Goal: Find specific page/section: Find specific page/section

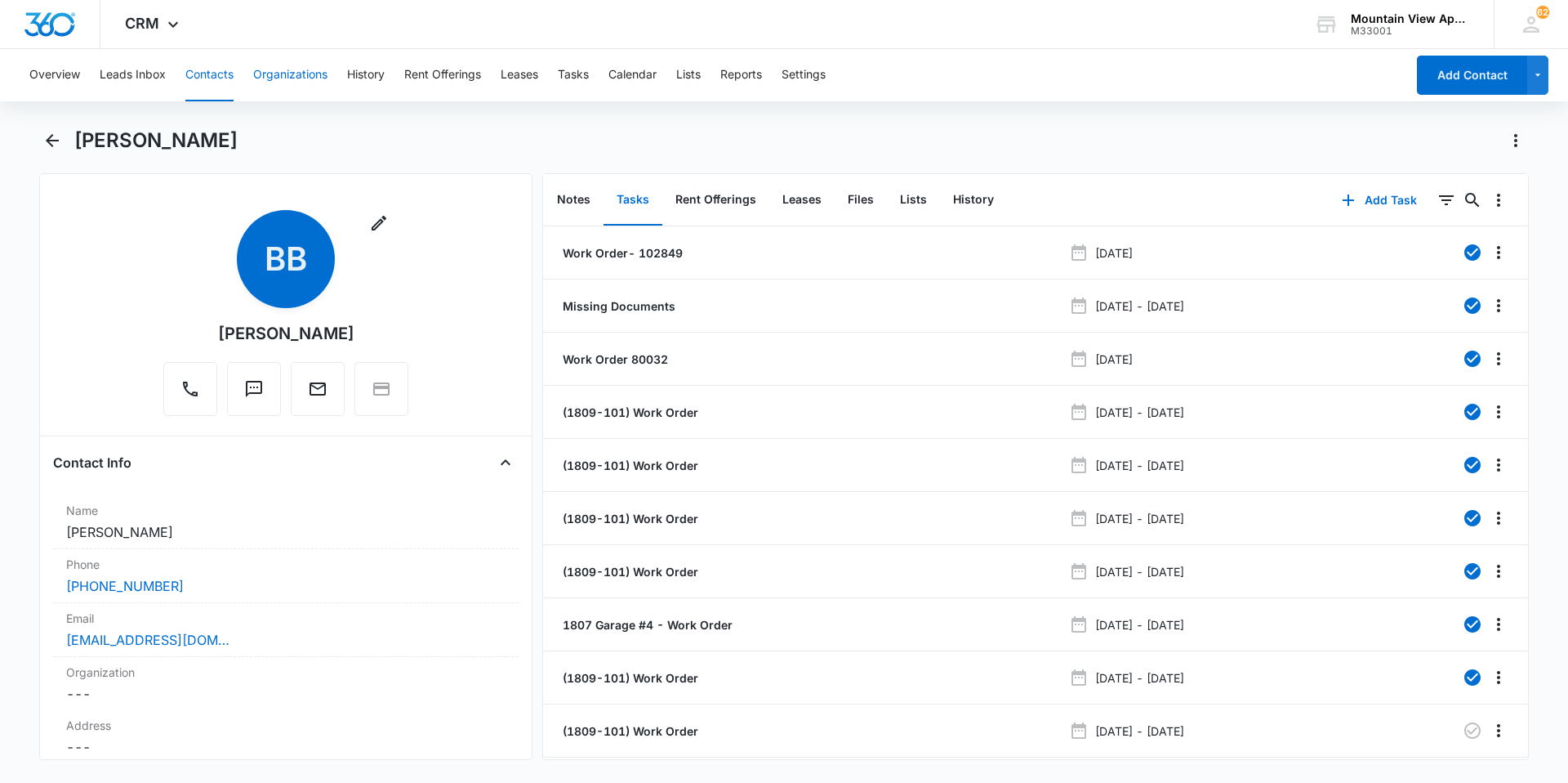
scroll to position [48, 0]
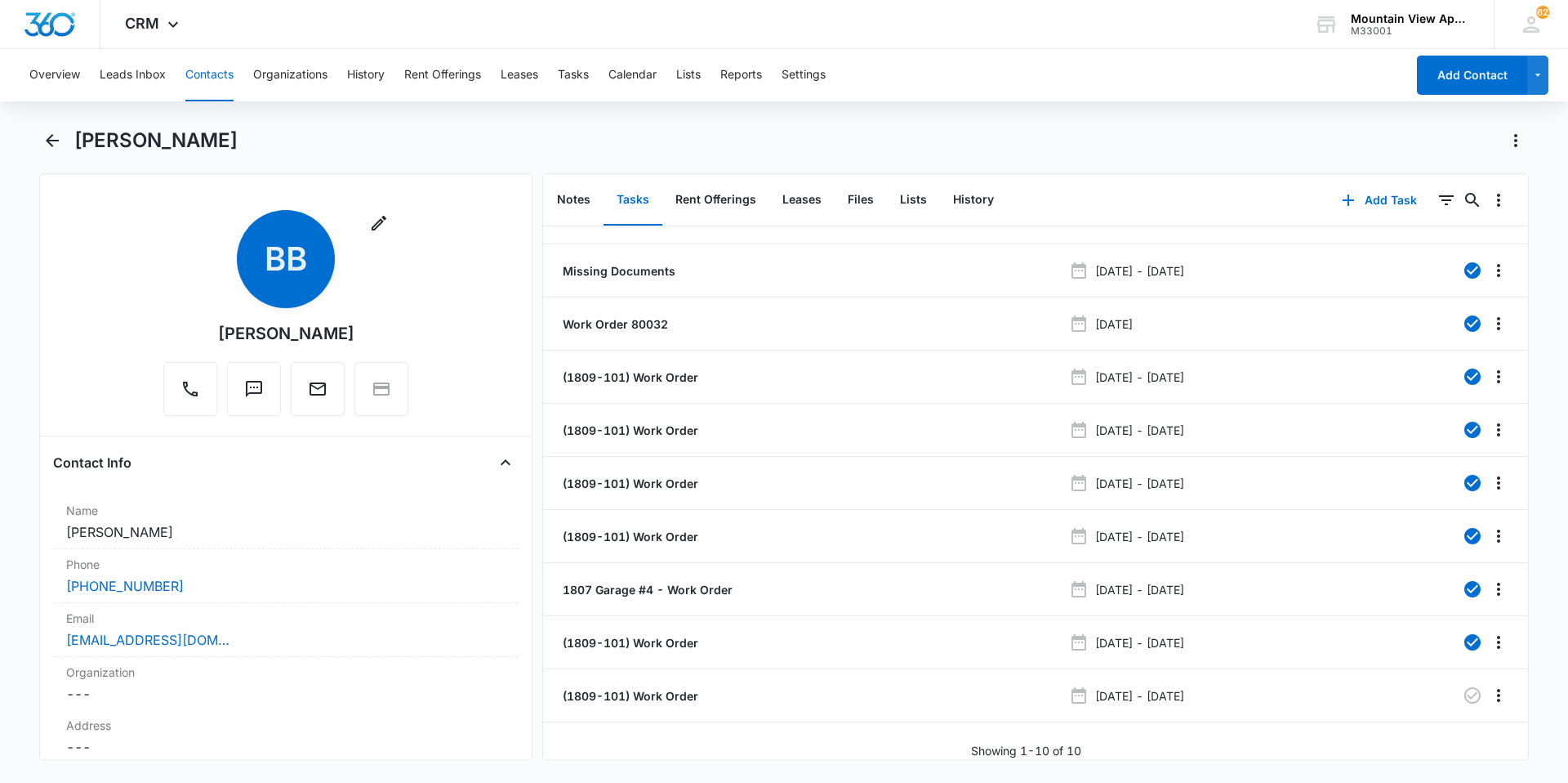
click at [219, 78] on button "Contacts" at bounding box center [209, 75] width 48 height 52
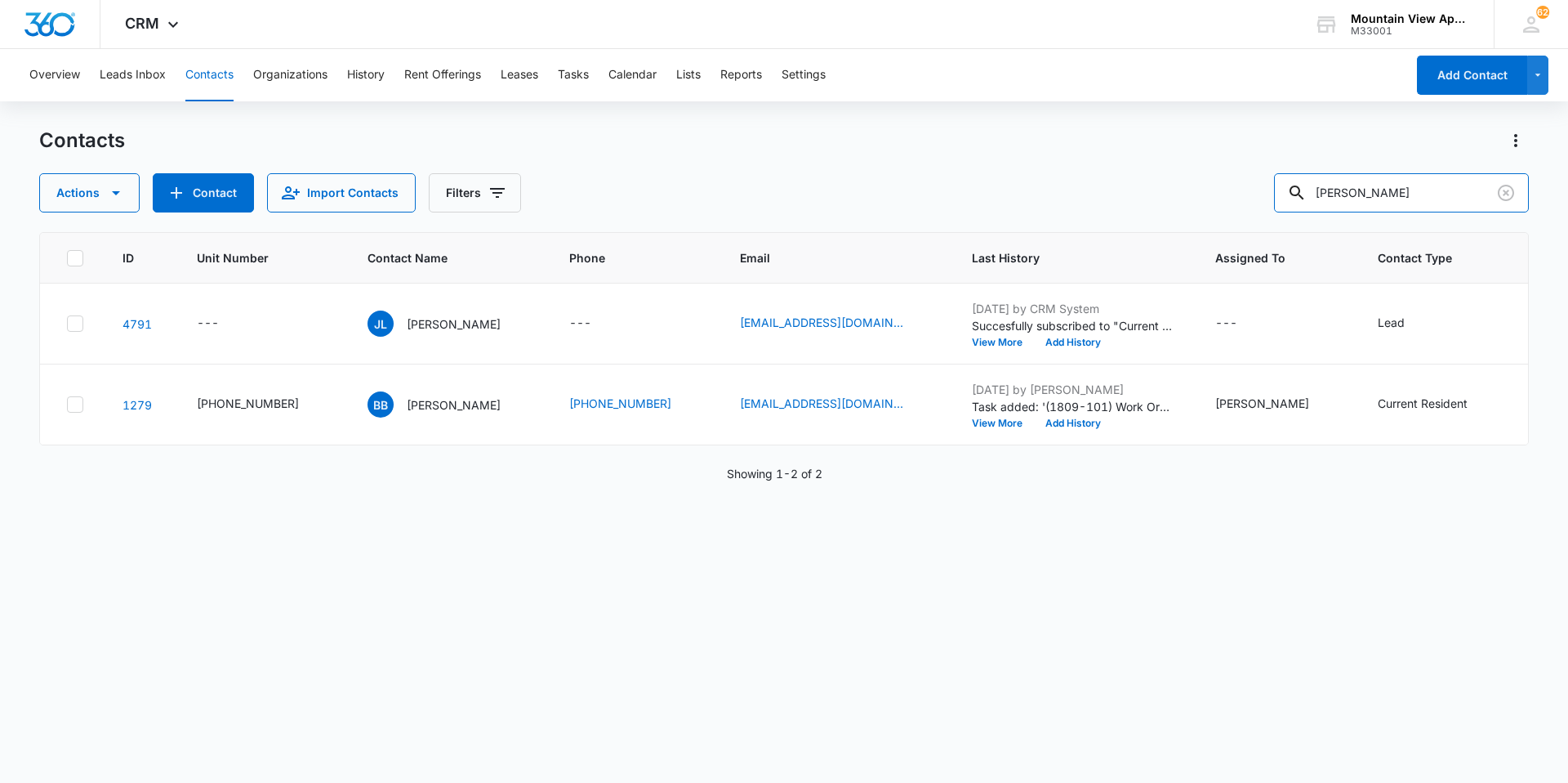
drag, startPoint x: 1402, startPoint y: 198, endPoint x: 831, endPoint y: 148, distance: 573.2
click at [795, 137] on div "Contacts Actions Contact Import Contacts Filters [PERSON_NAME]" at bounding box center [784, 170] width 1490 height 85
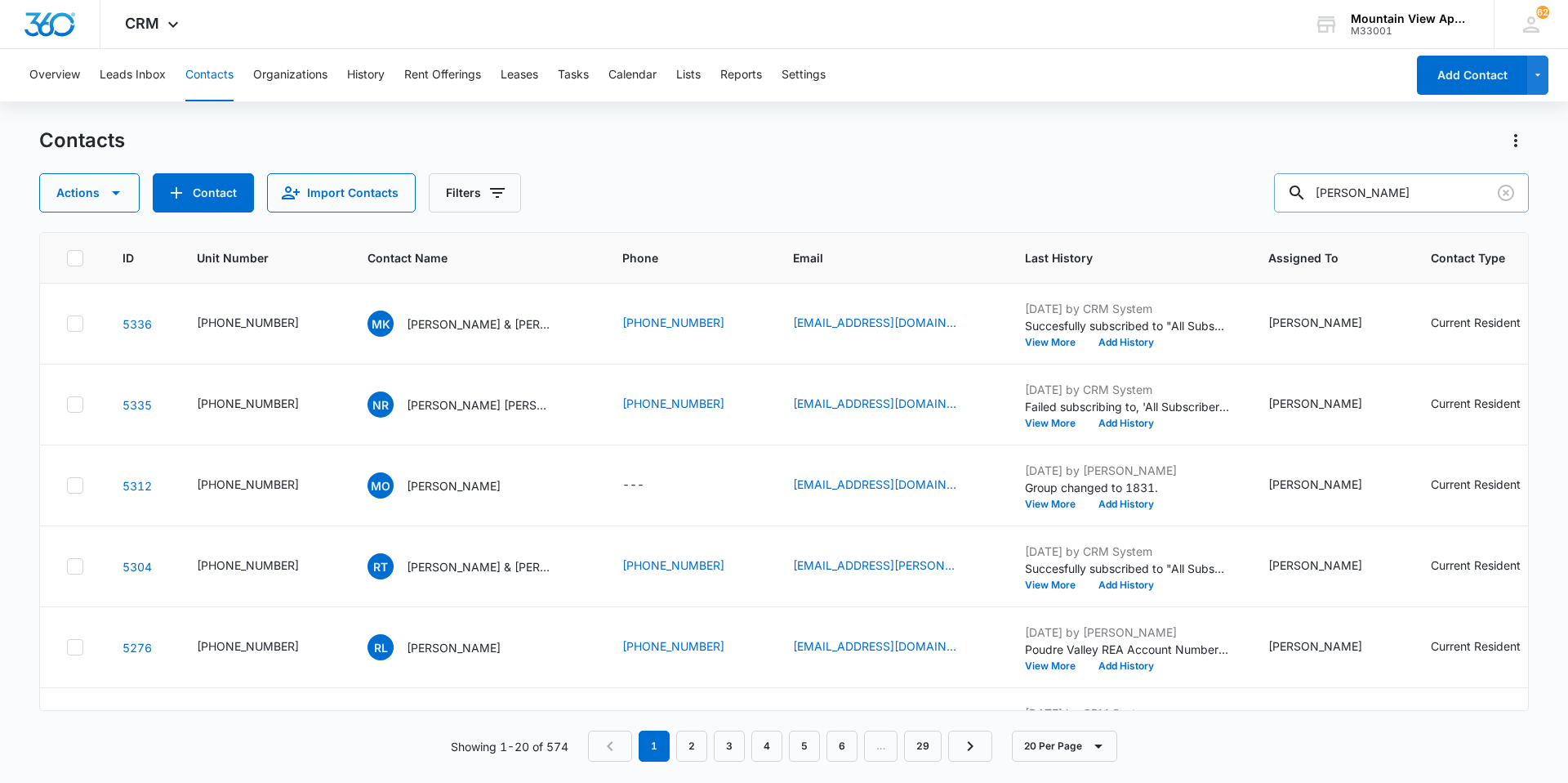
type input "[PERSON_NAME]"
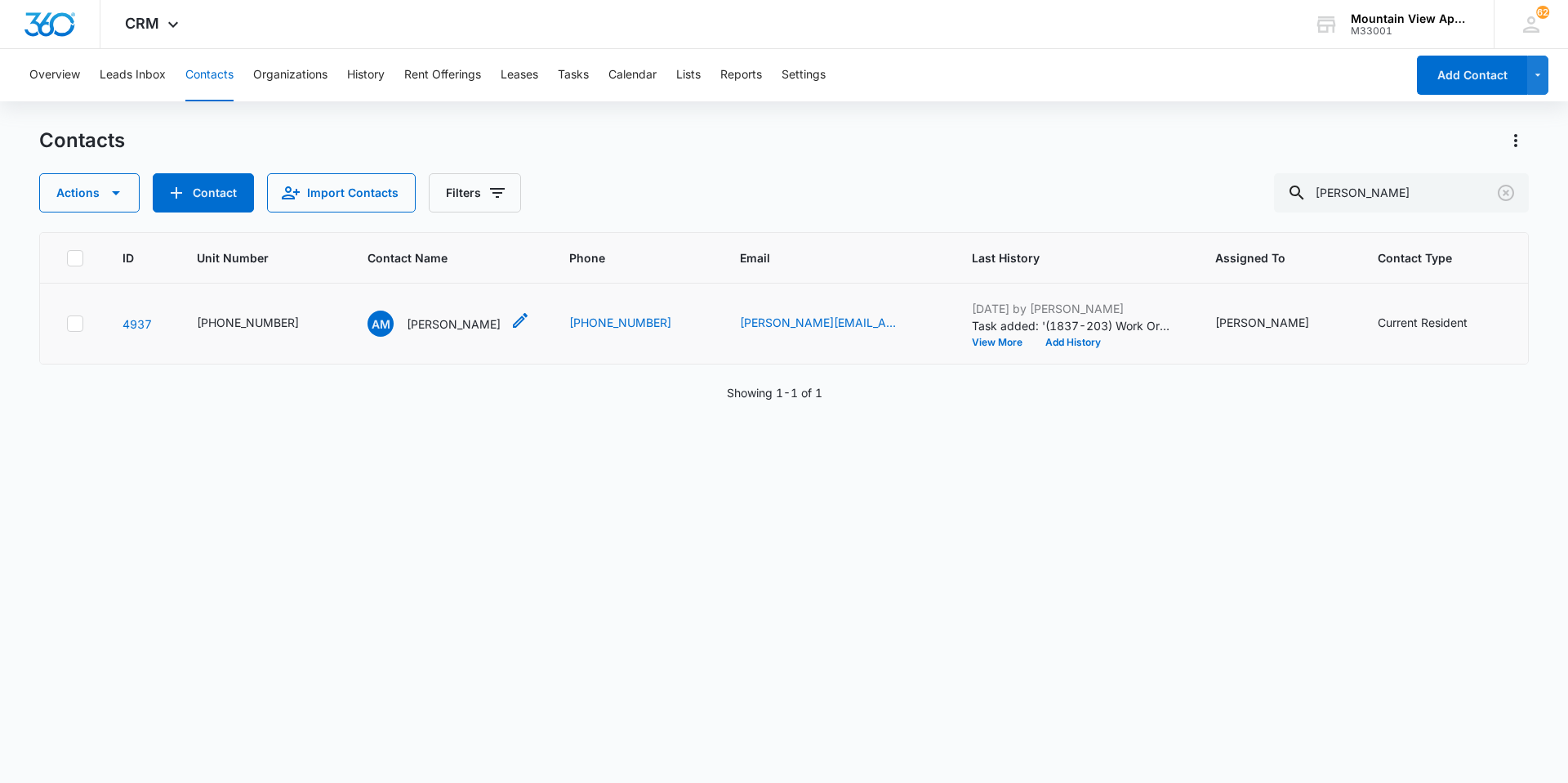
click at [430, 319] on p "[PERSON_NAME]" at bounding box center [453, 324] width 94 height 17
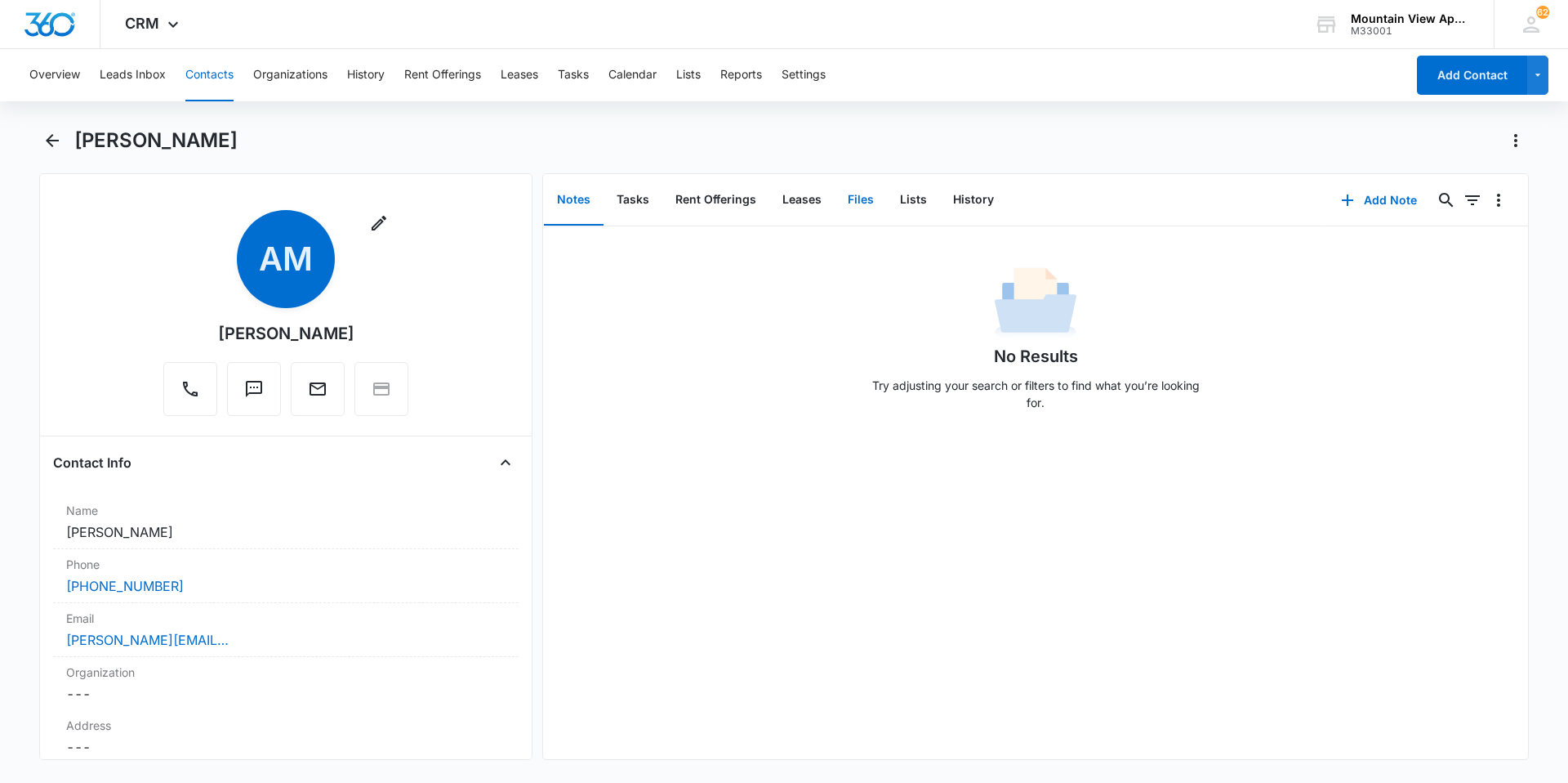
click at [854, 191] on button "Files" at bounding box center [861, 200] width 52 height 50
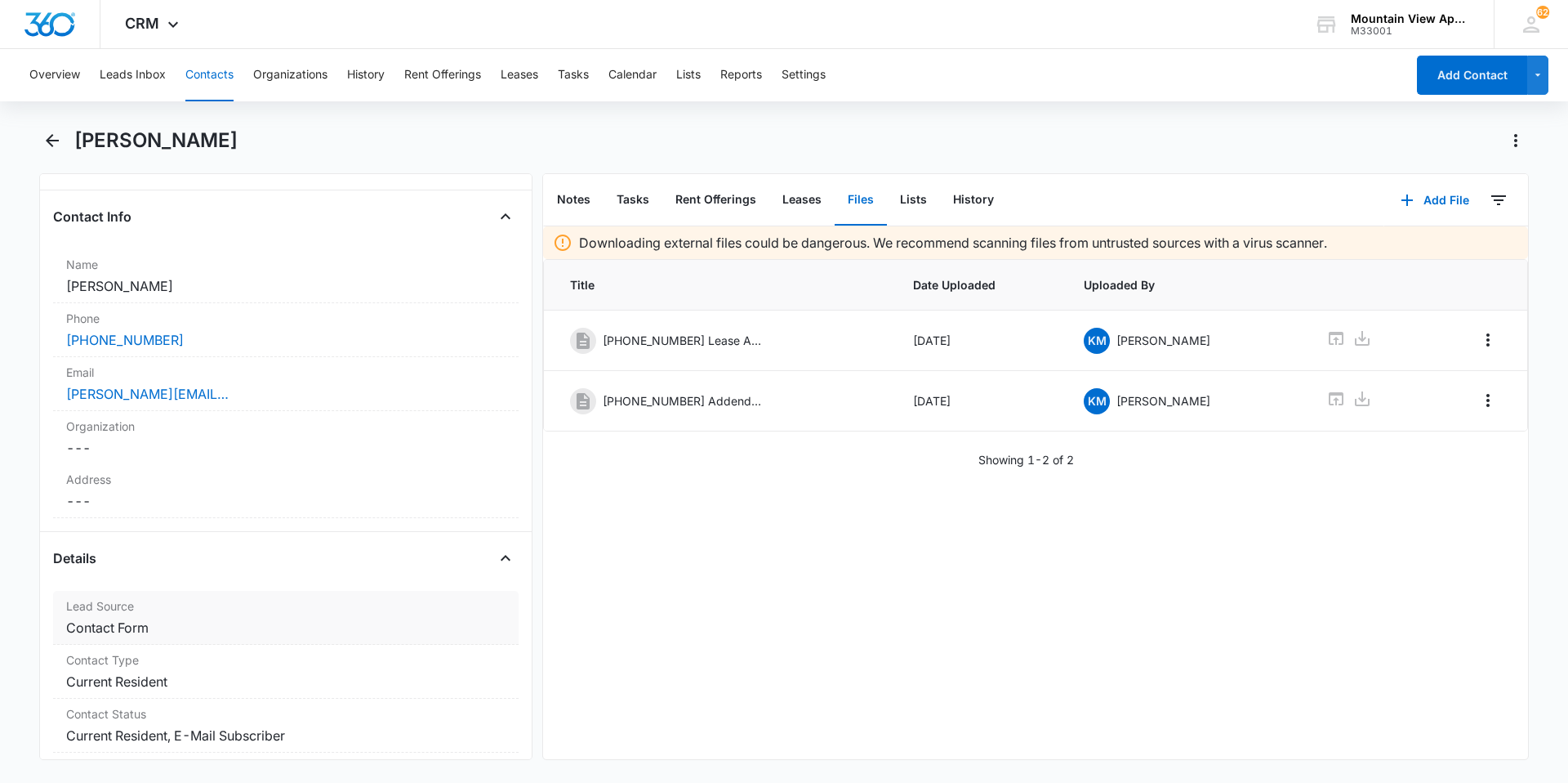
scroll to position [409, 0]
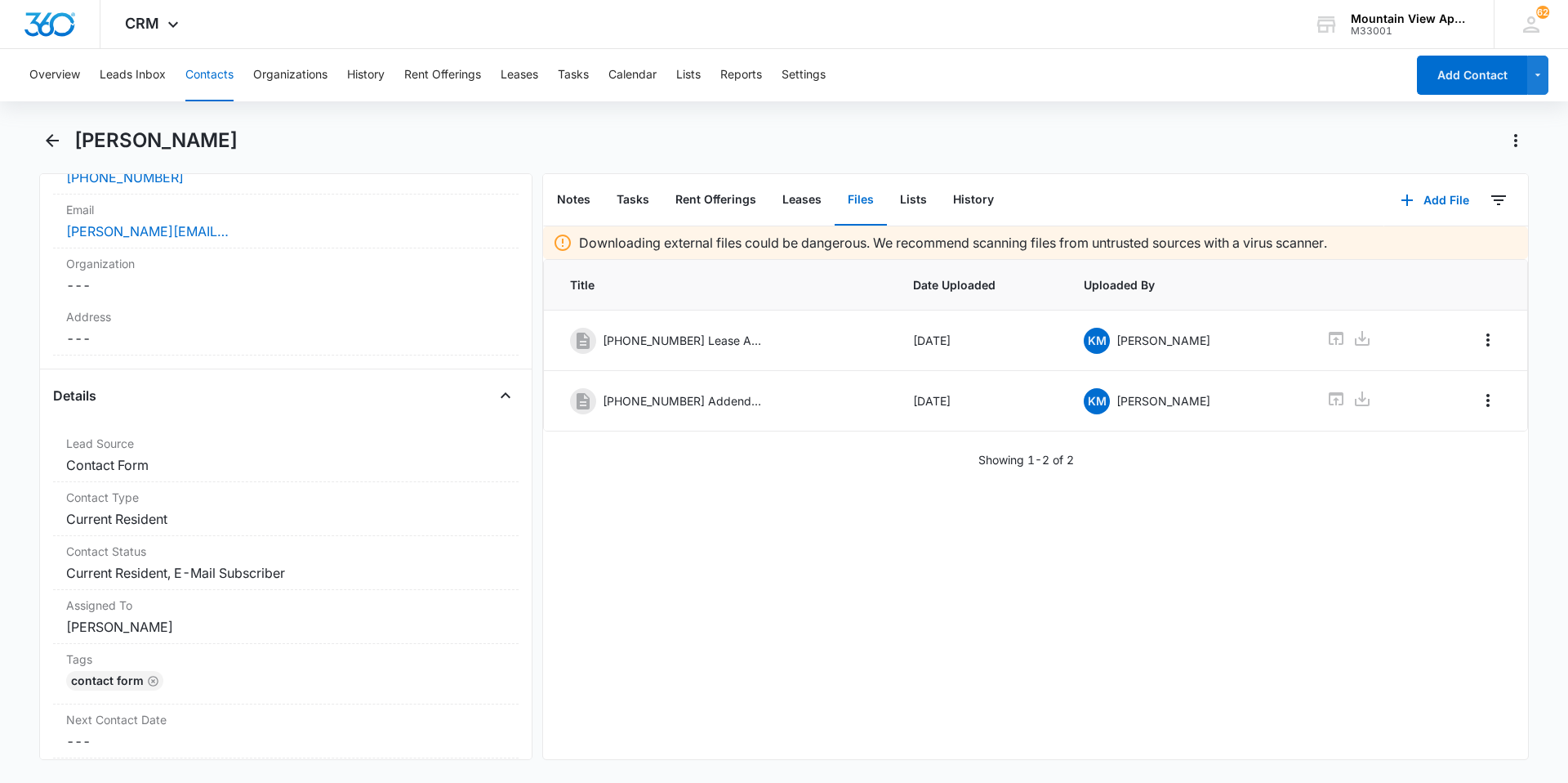
click at [192, 89] on button "Contacts" at bounding box center [209, 75] width 48 height 52
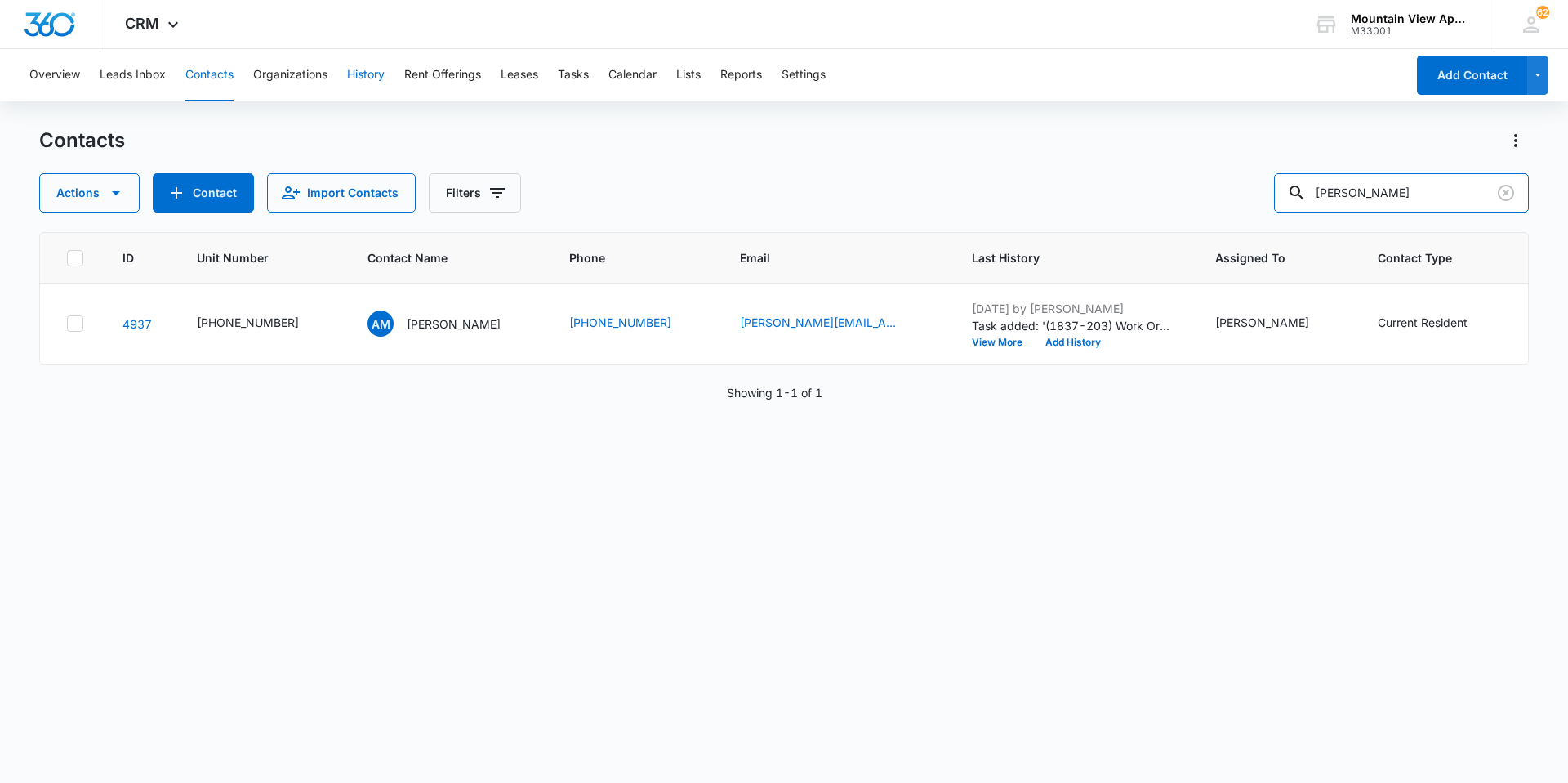
drag, startPoint x: 1316, startPoint y: 194, endPoint x: 385, endPoint y: 76, distance: 938.4
click at [386, 79] on div "Overview Leads Inbox Contacts Organizations History Rent Offerings Leases Tasks…" at bounding box center [784, 416] width 1568 height 733
type input "[PERSON_NAME]"
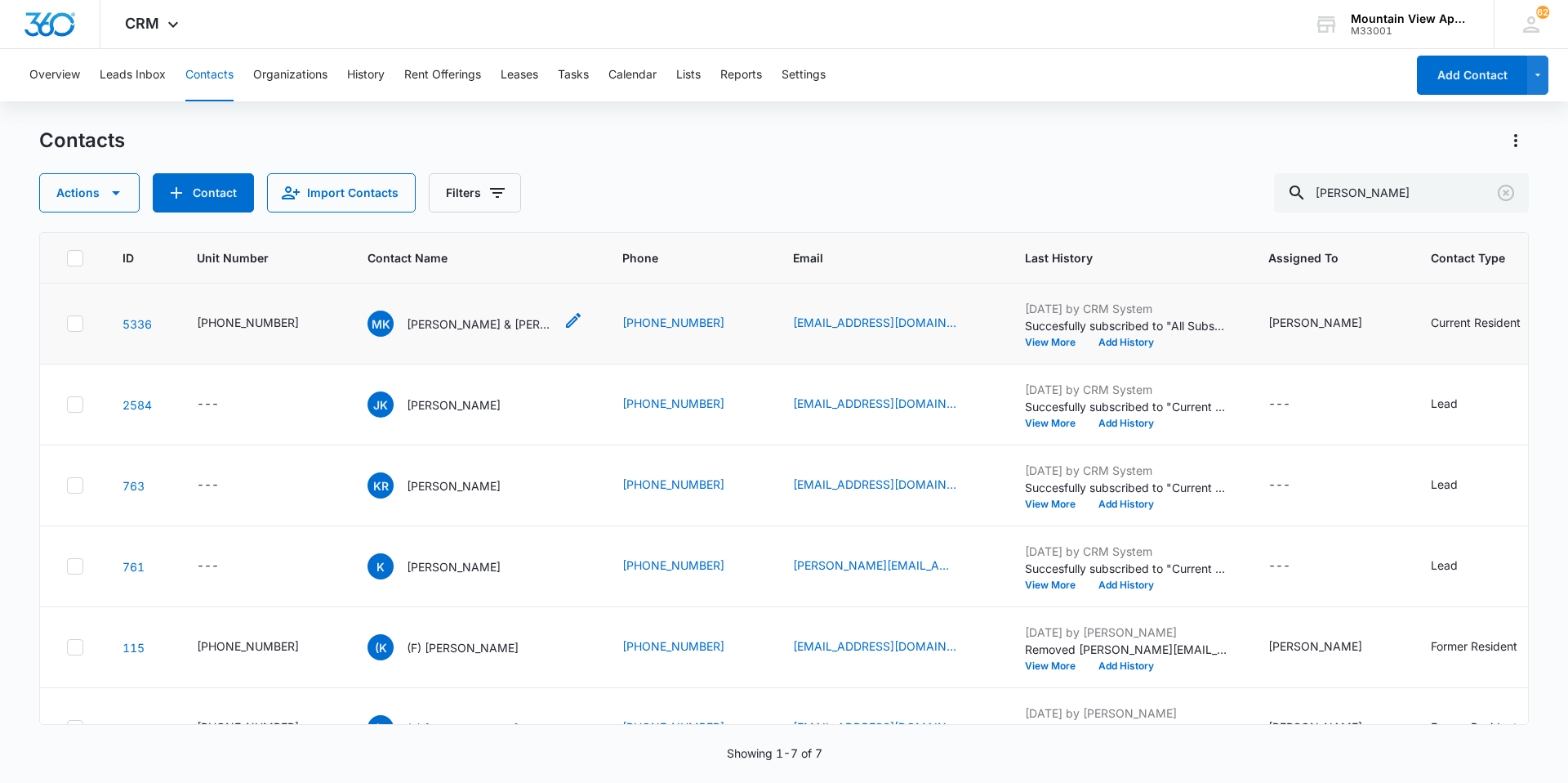
click at [457, 319] on p "[PERSON_NAME] & [PERSON_NAME]" at bounding box center [480, 324] width 147 height 17
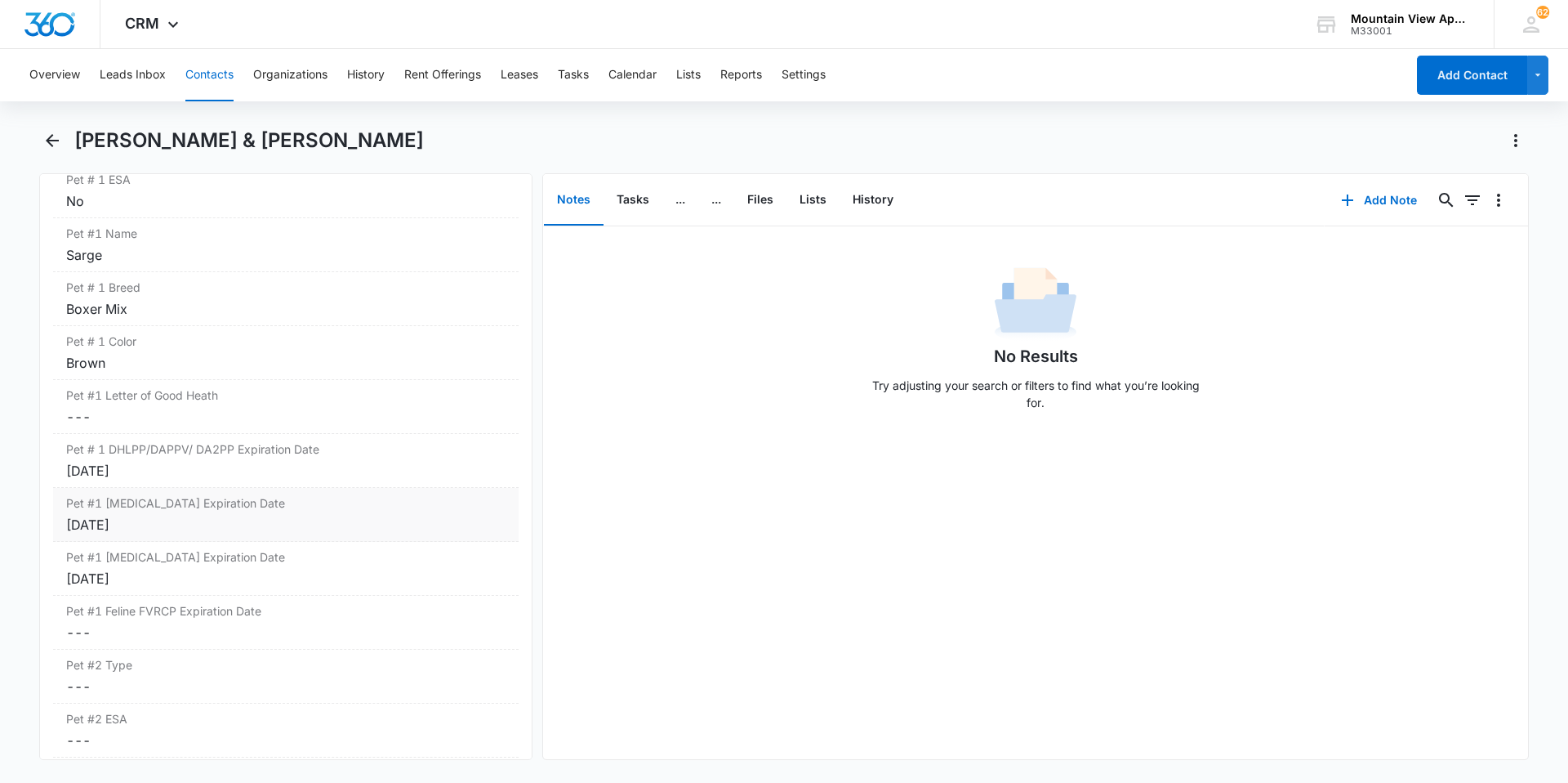
scroll to position [2413, 0]
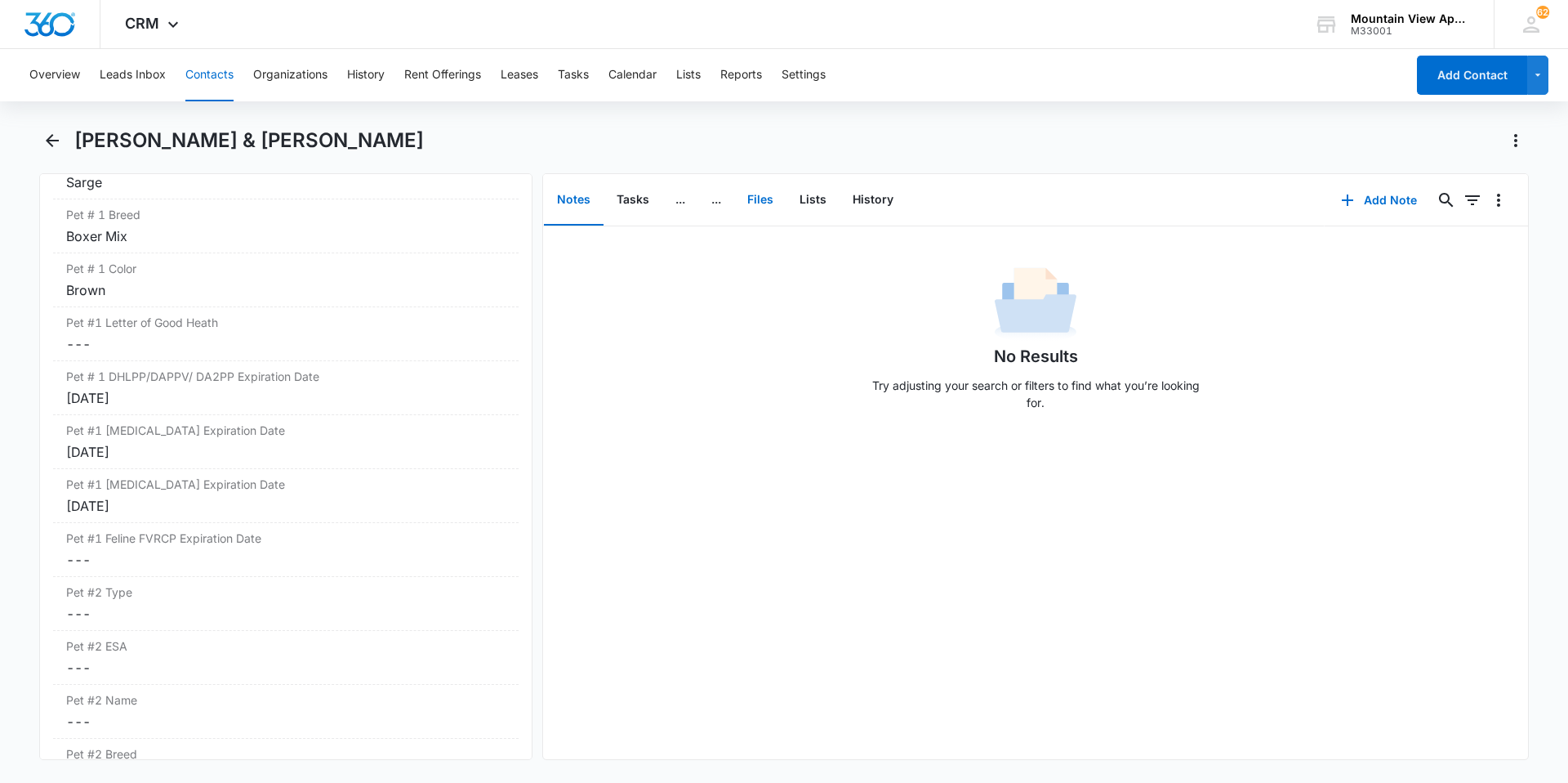
click at [765, 207] on button "Files" at bounding box center [760, 200] width 52 height 50
